Goal: Information Seeking & Learning: Learn about a topic

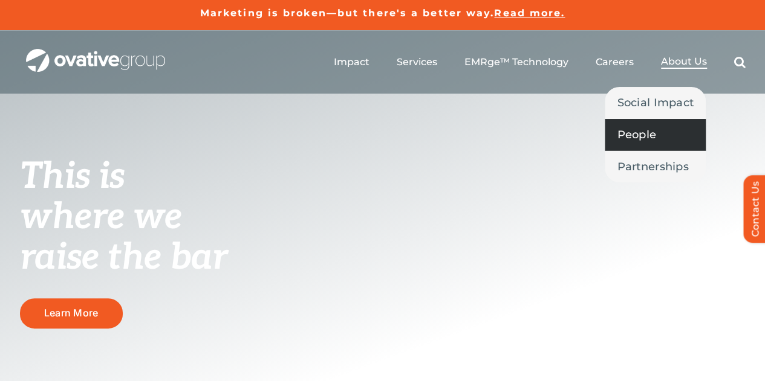
click at [643, 137] on span "People" at bounding box center [636, 134] width 39 height 17
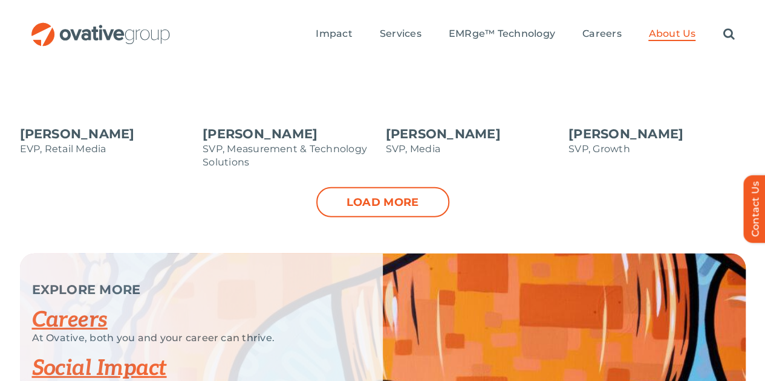
scroll to position [1446, 0]
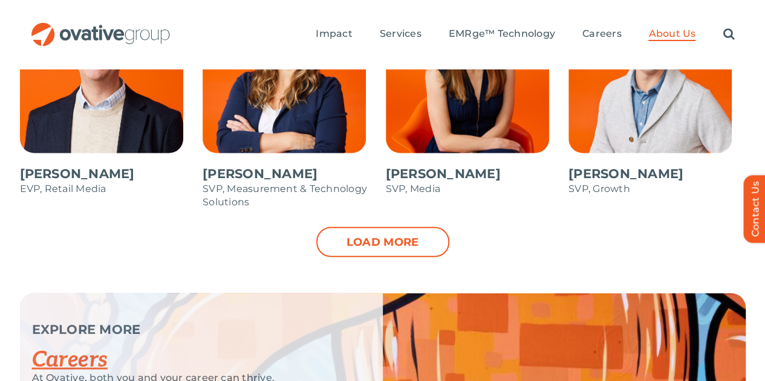
click at [380, 163] on div "Dale Nitschke CEO & Founder Steve Benson CFO Annie Zipfel EVP, Media Bonnie Gro…" at bounding box center [382, 27] width 765 height 533
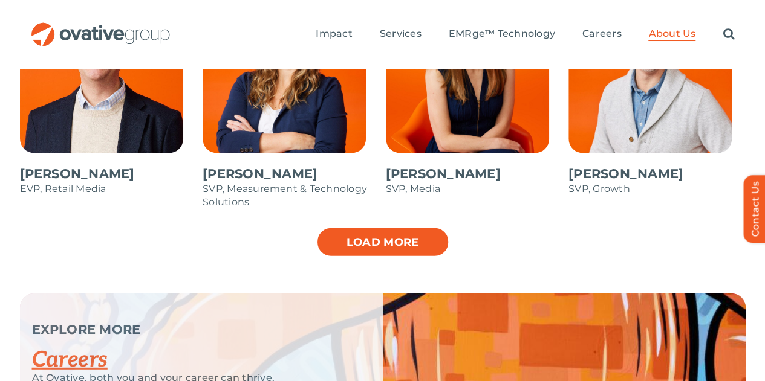
click at [368, 227] on link "Load more" at bounding box center [382, 242] width 133 height 30
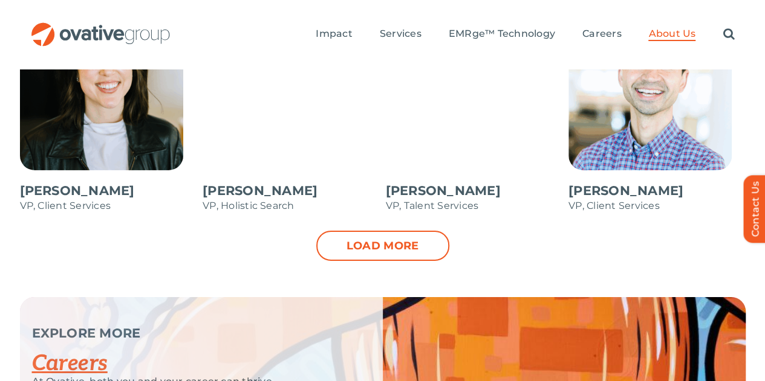
scroll to position [1914, 0]
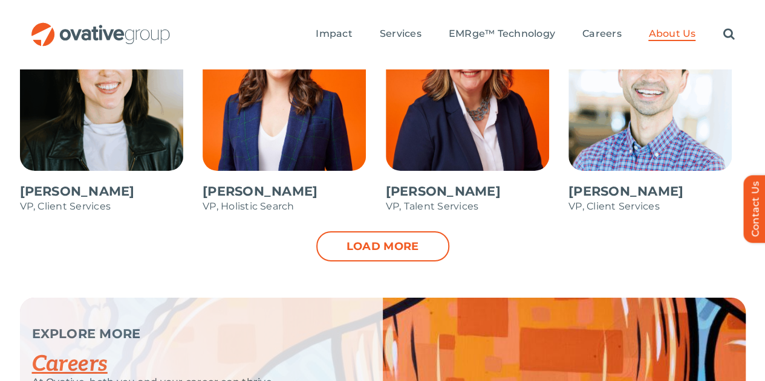
click at [371, 232] on link "Load more" at bounding box center [382, 247] width 133 height 30
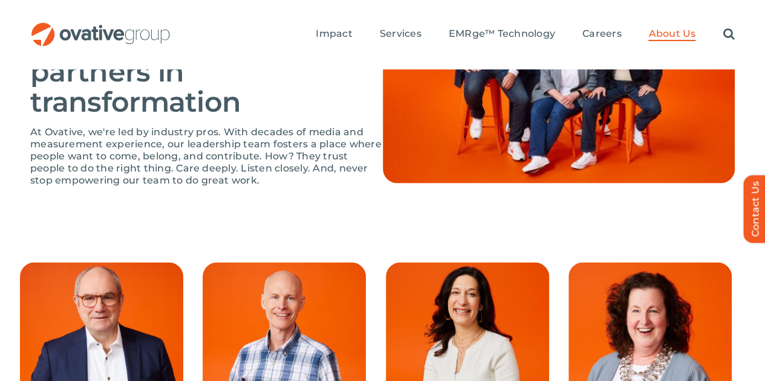
scroll to position [929, 0]
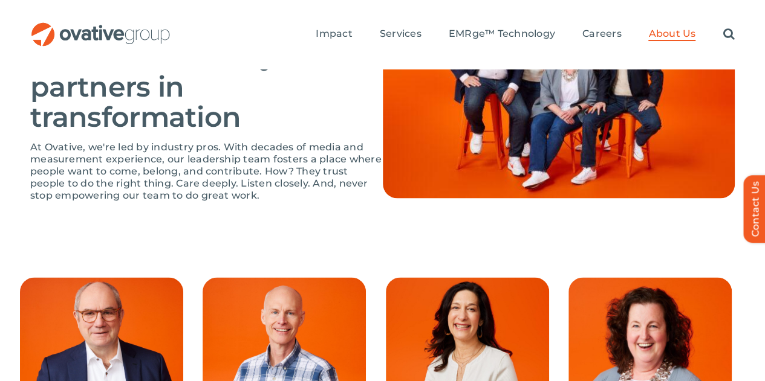
click at [623, 277] on span at bounding box center [656, 386] width 177 height 218
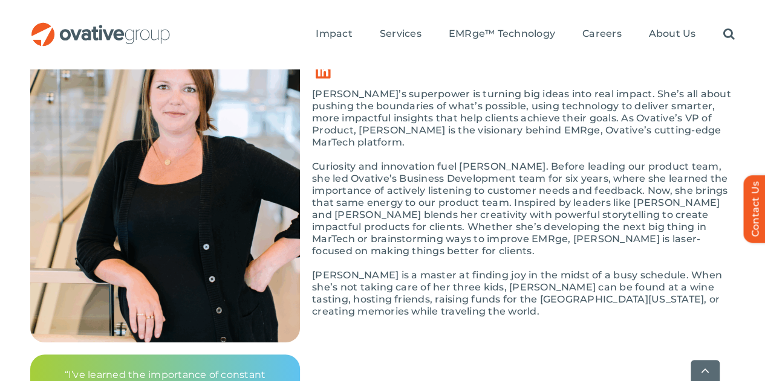
scroll to position [199, 0]
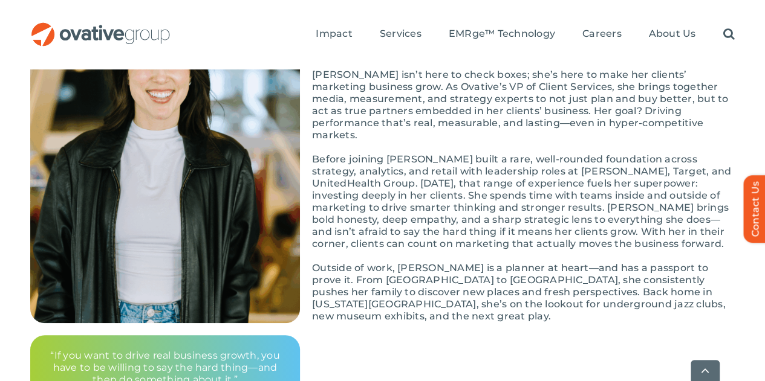
scroll to position [221, 0]
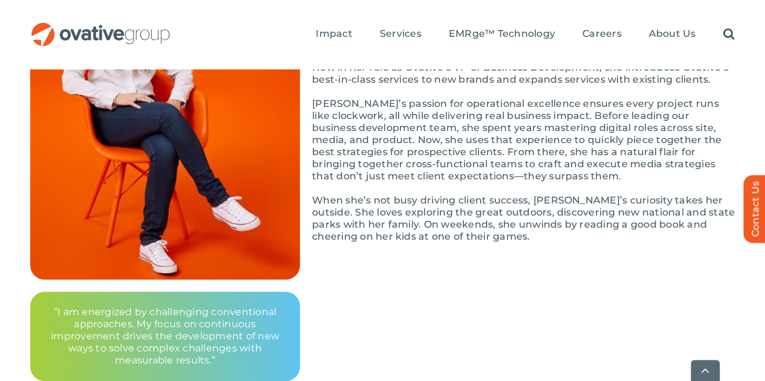
scroll to position [263, 0]
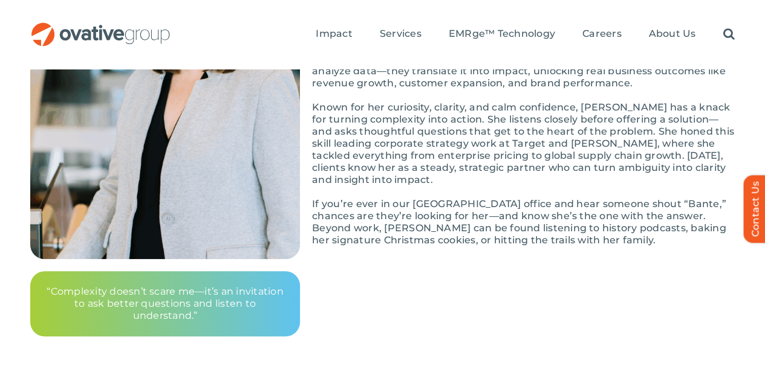
scroll to position [281, 0]
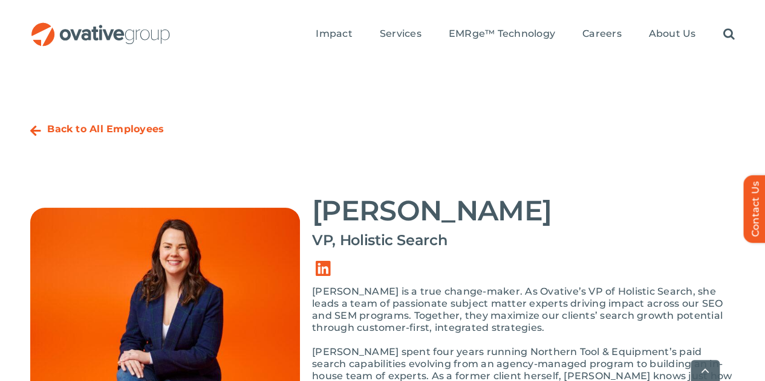
scroll to position [231, 0]
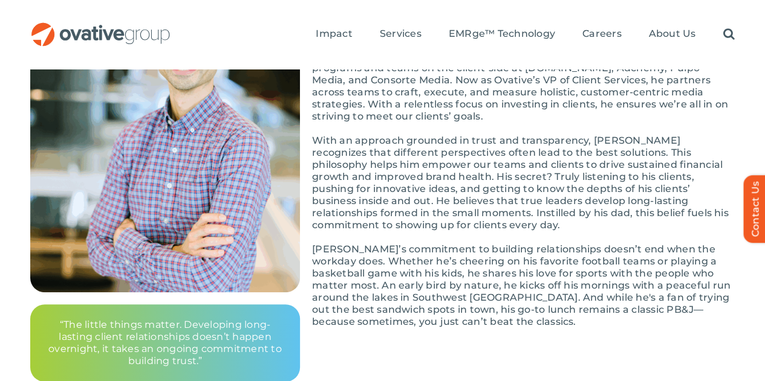
scroll to position [247, 0]
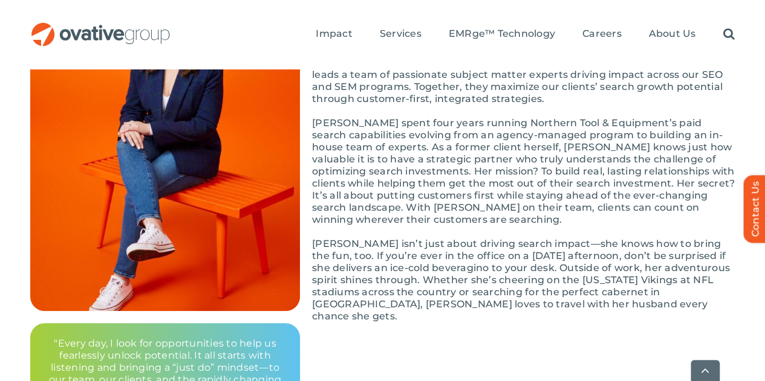
scroll to position [230, 0]
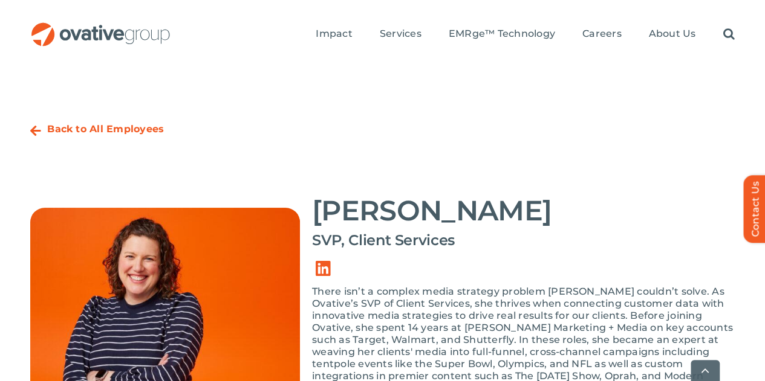
scroll to position [250, 0]
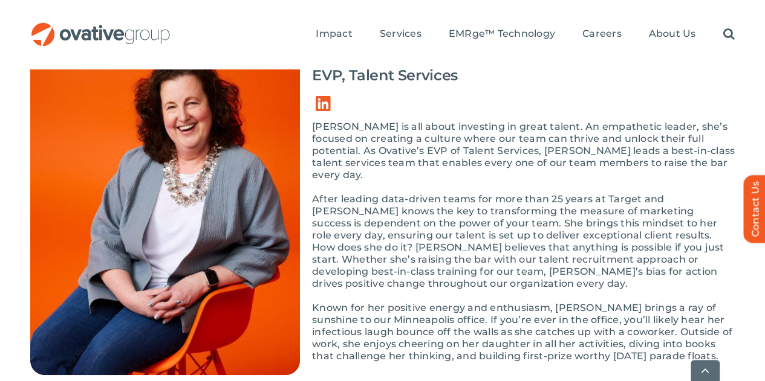
scroll to position [174, 0]
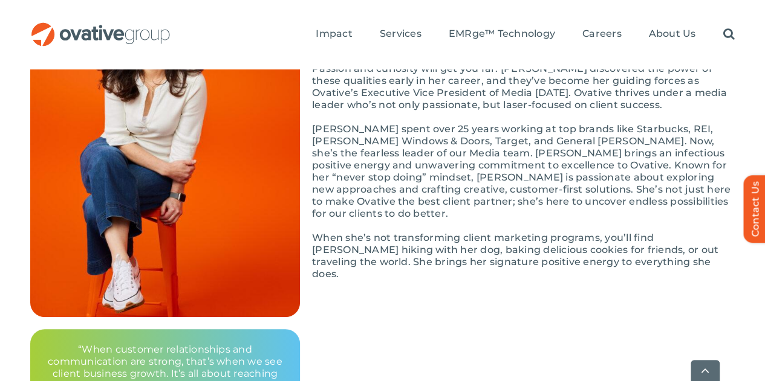
scroll to position [222, 0]
